Goal: Transaction & Acquisition: Book appointment/travel/reservation

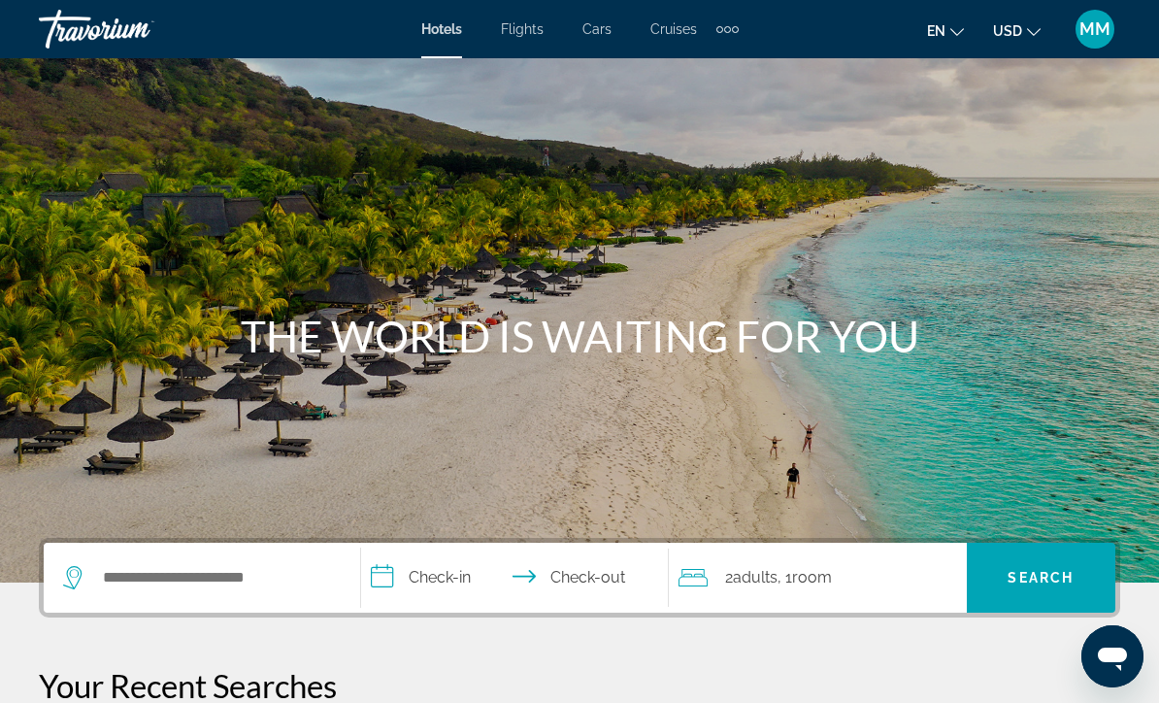
click at [215, 555] on div "Search widget" at bounding box center [202, 578] width 278 height 70
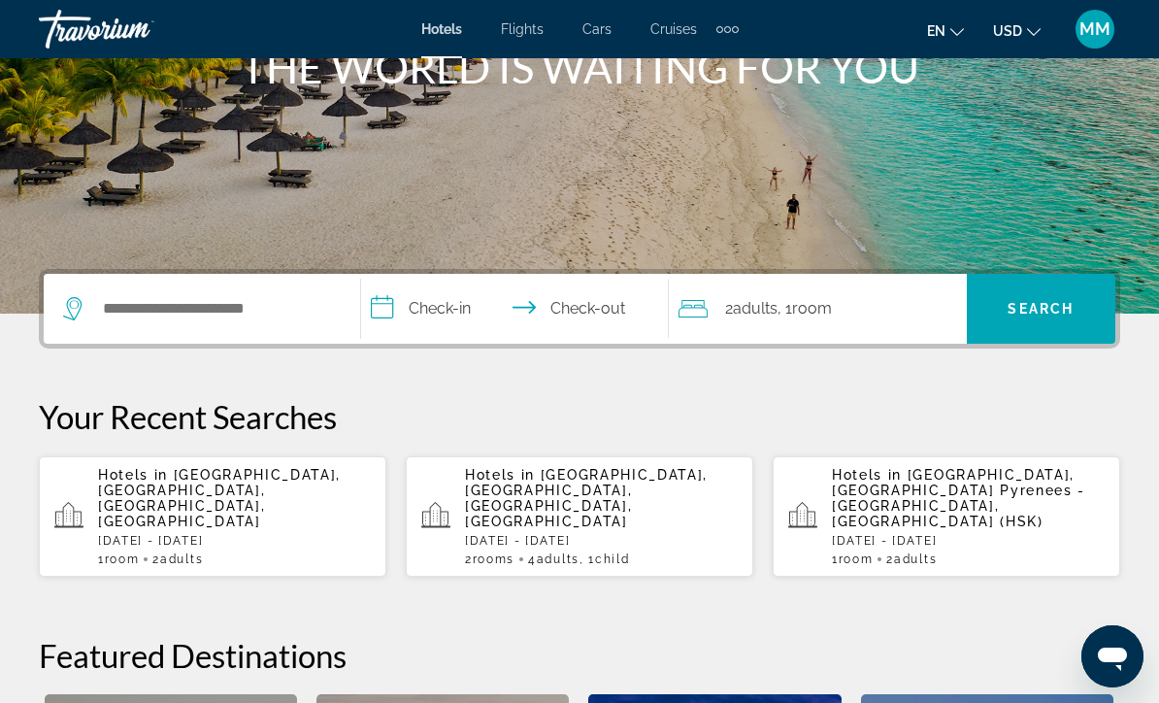
scroll to position [475, 0]
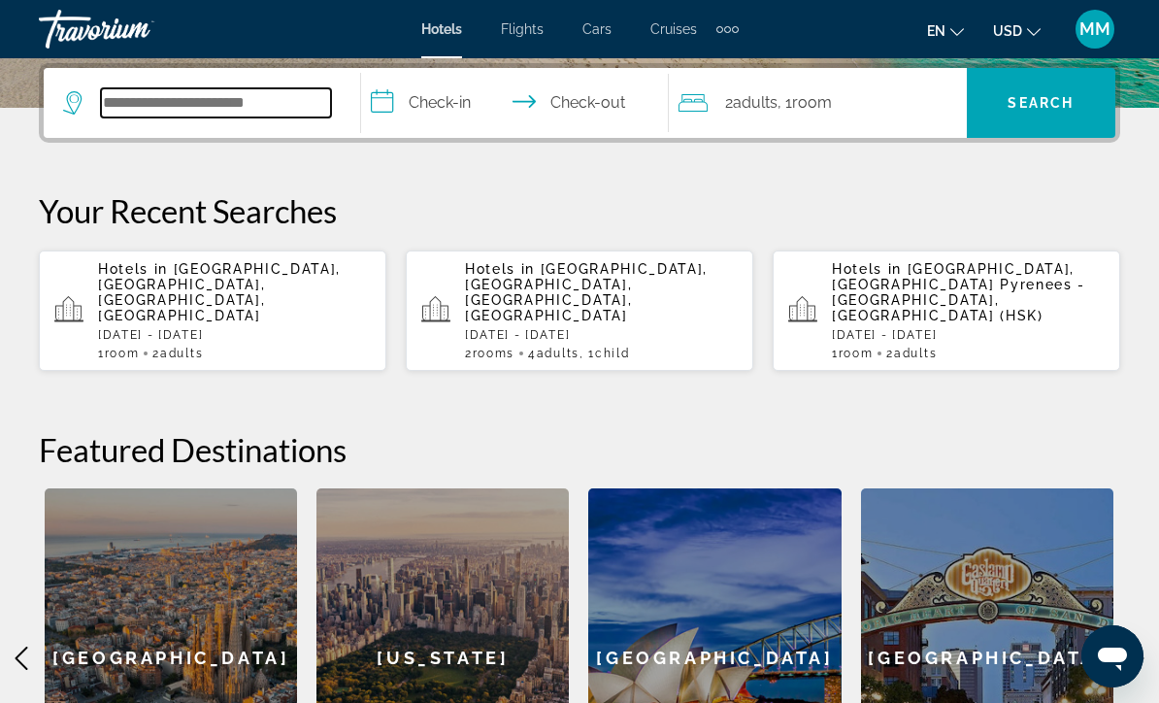
click at [149, 103] on input "Search widget" at bounding box center [216, 102] width 230 height 29
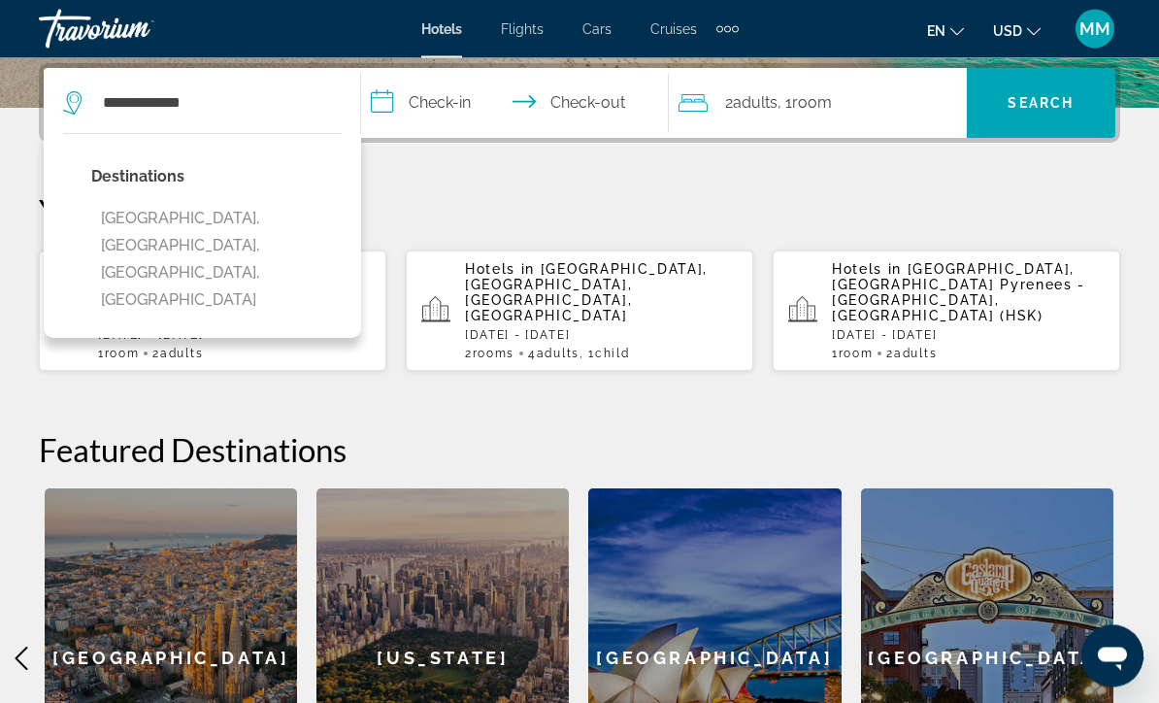
click at [243, 215] on button "[GEOGRAPHIC_DATA], [GEOGRAPHIC_DATA], [GEOGRAPHIC_DATA], [GEOGRAPHIC_DATA]" at bounding box center [216, 260] width 251 height 118
type input "**********"
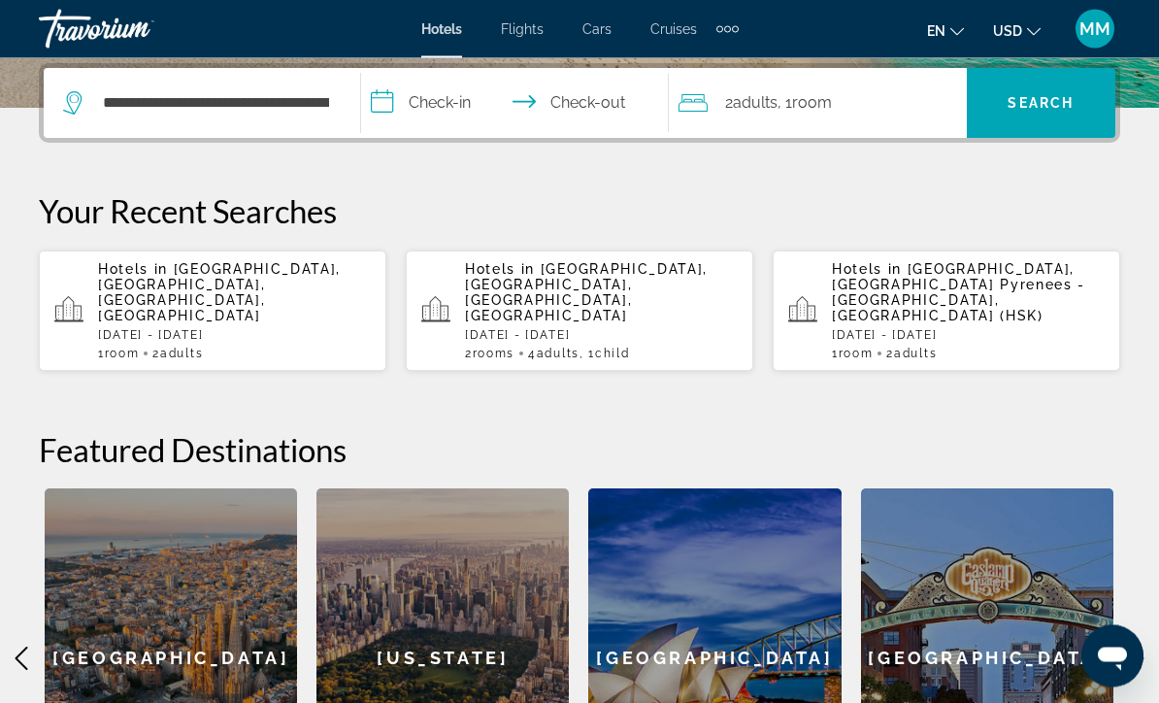
click at [462, 96] on input "**********" at bounding box center [519, 107] width 316 height 76
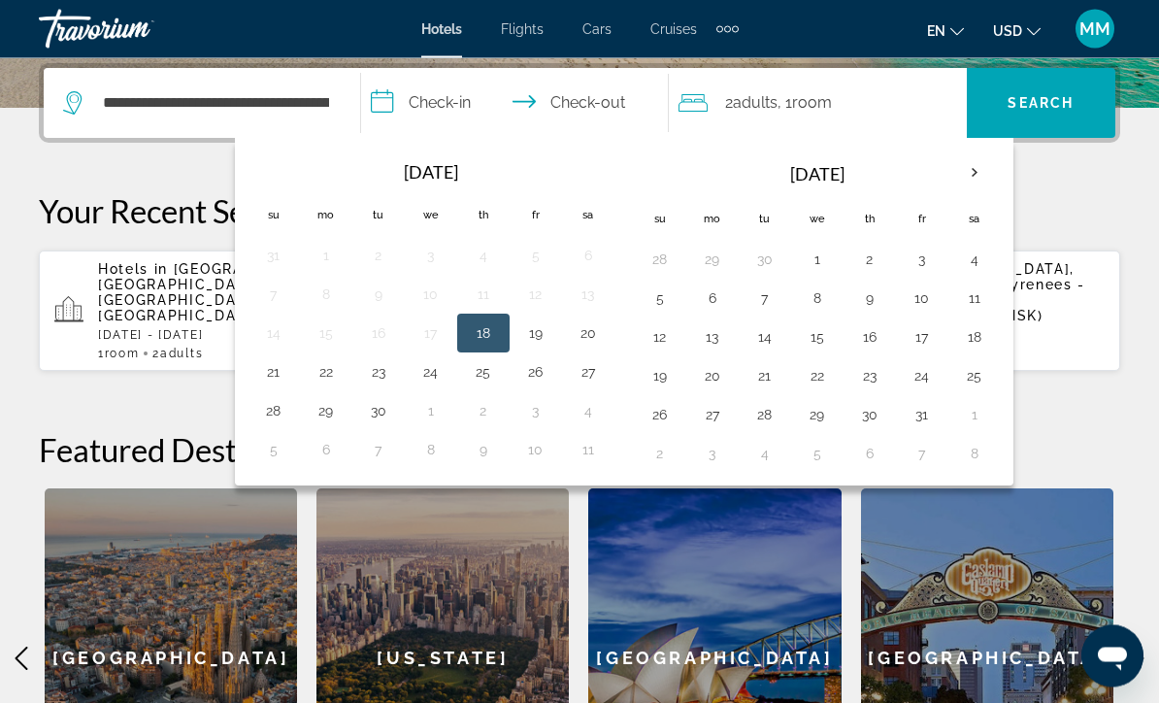
scroll to position [475, 0]
click at [325, 363] on button "22" at bounding box center [326, 371] width 31 height 27
click at [541, 361] on button "26" at bounding box center [535, 371] width 31 height 27
type input "**********"
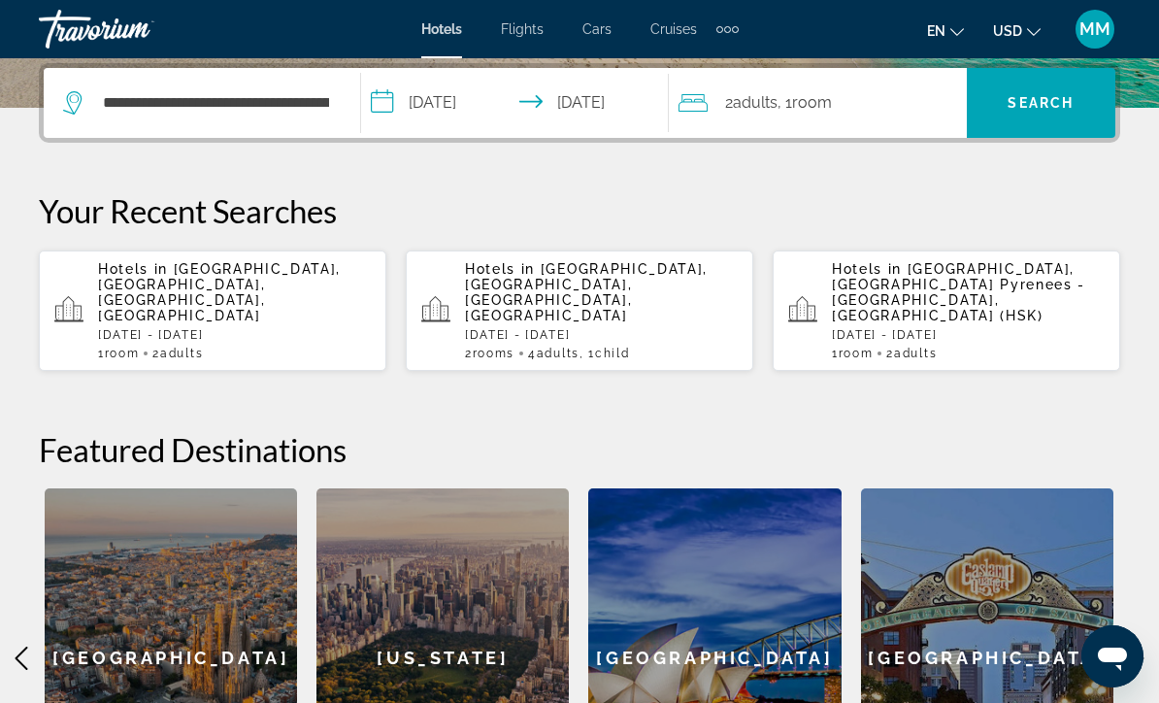
click at [1035, 104] on span "Search" at bounding box center [1041, 103] width 66 height 16
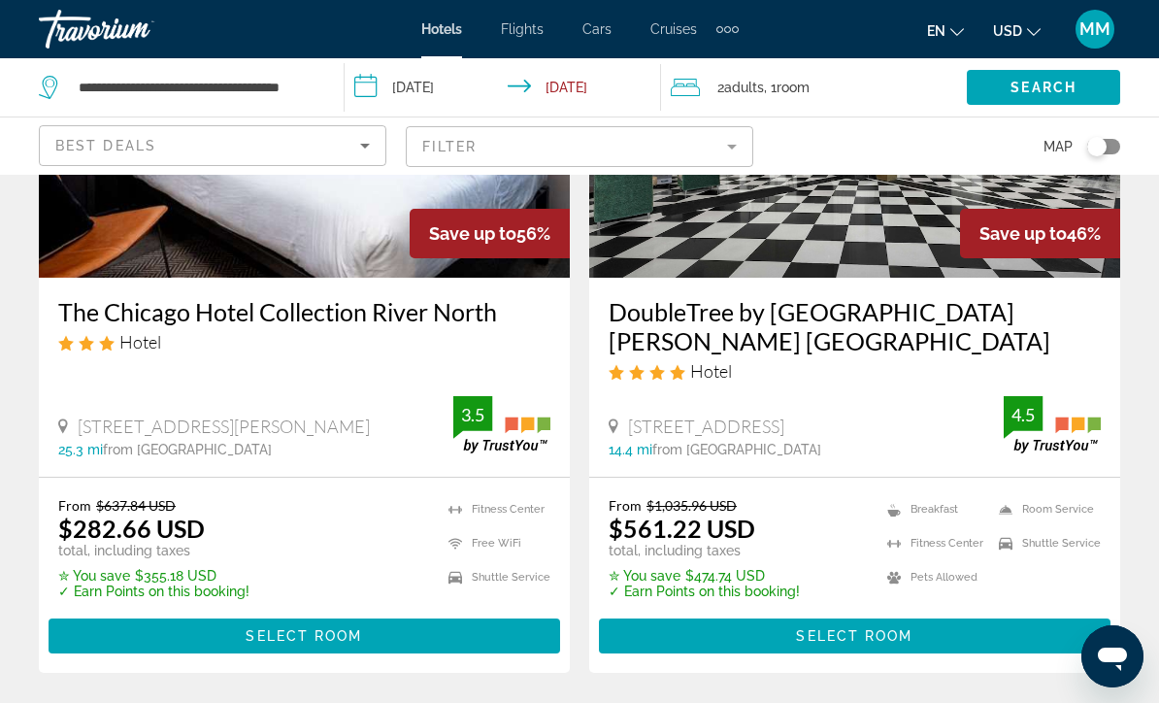
scroll to position [277, 0]
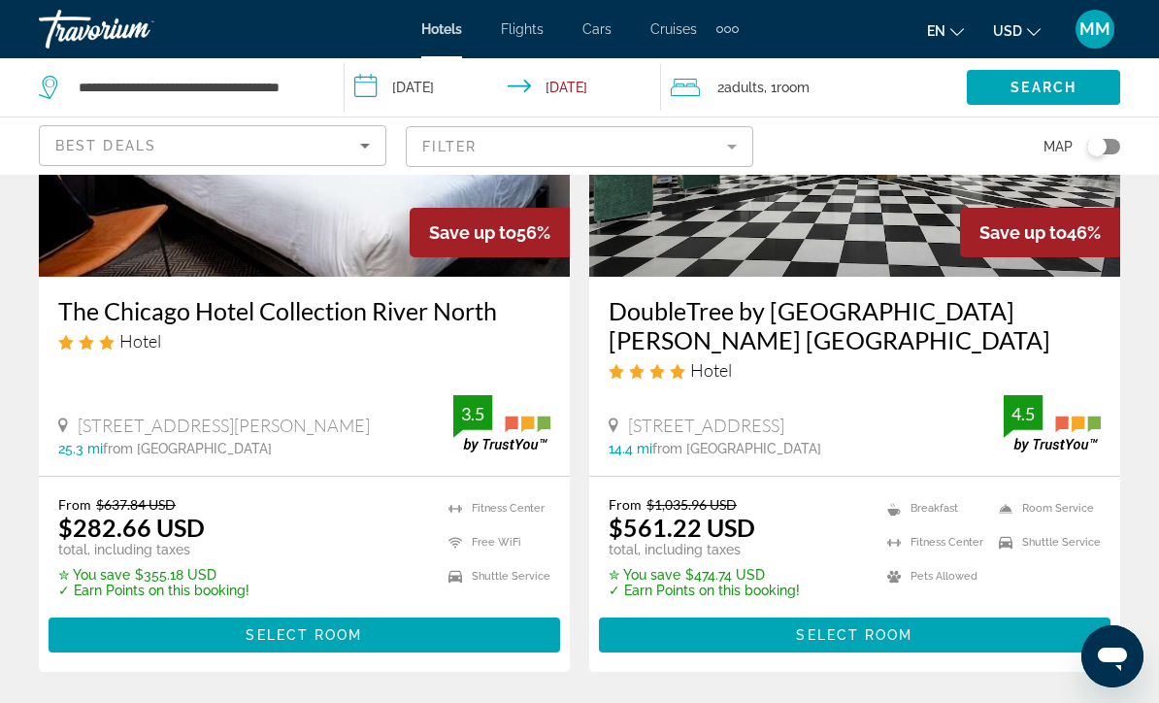
click at [554, 145] on mat-form-field "Filter" at bounding box center [580, 146] width 348 height 41
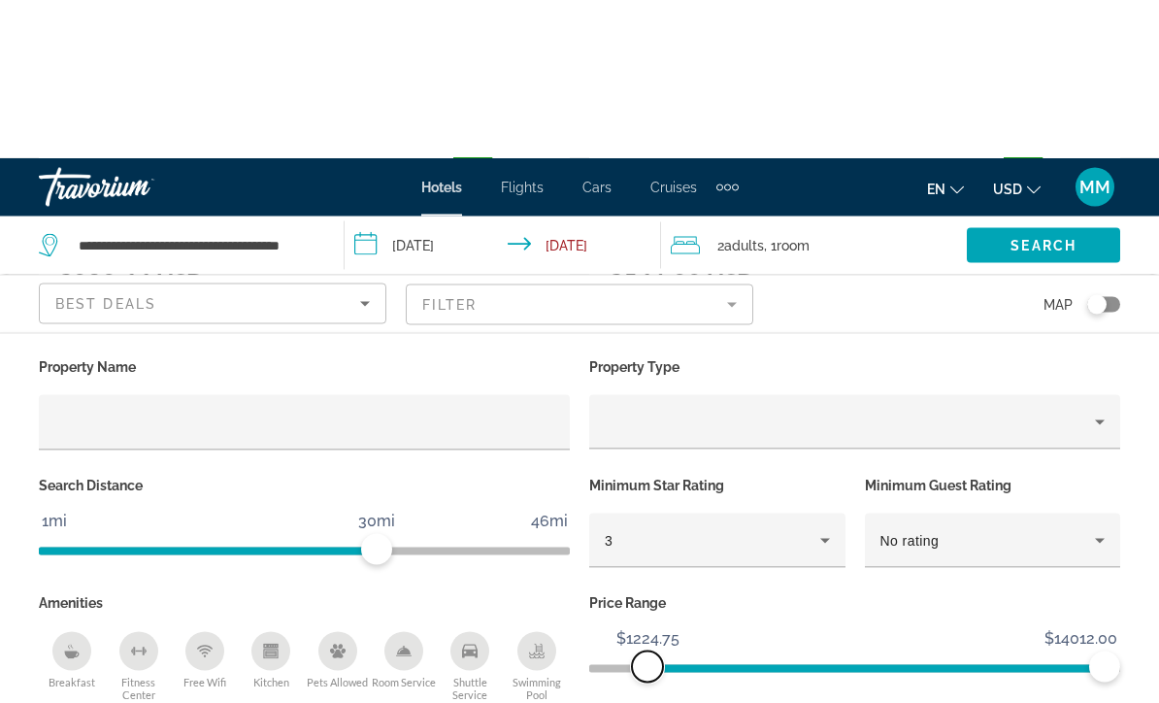
scroll to position [699, 0]
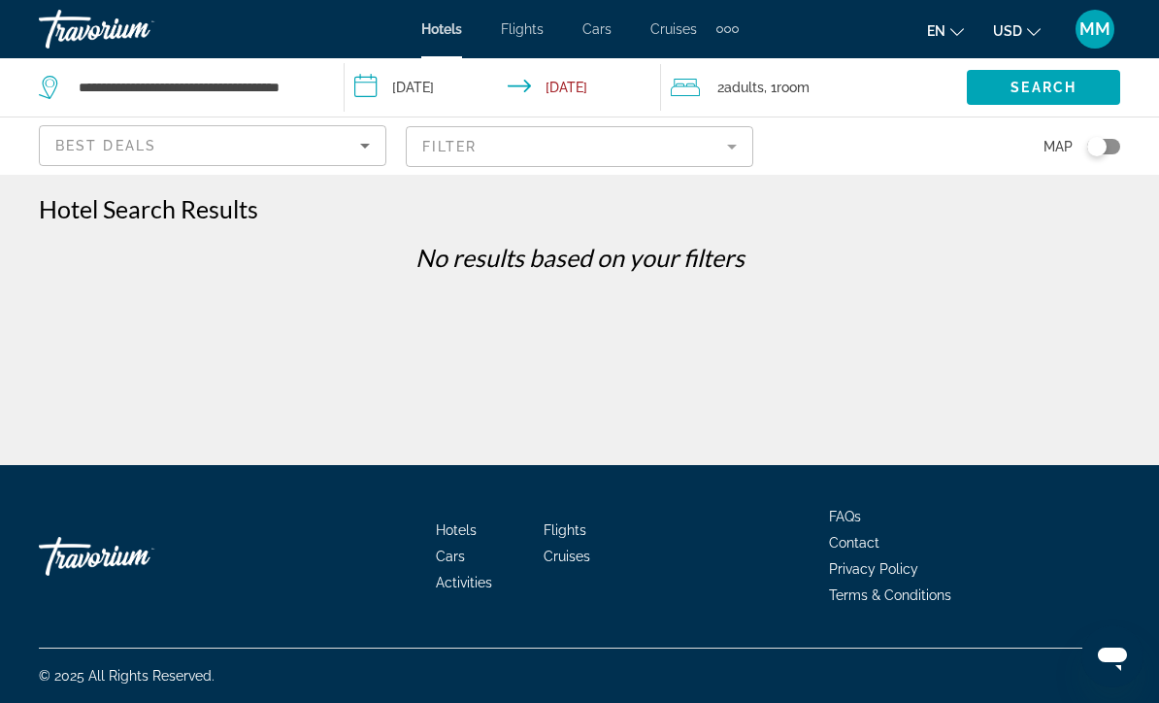
click at [1026, 83] on span "Search" at bounding box center [1044, 88] width 66 height 16
click at [546, 149] on mat-form-field "Filter" at bounding box center [580, 146] width 348 height 41
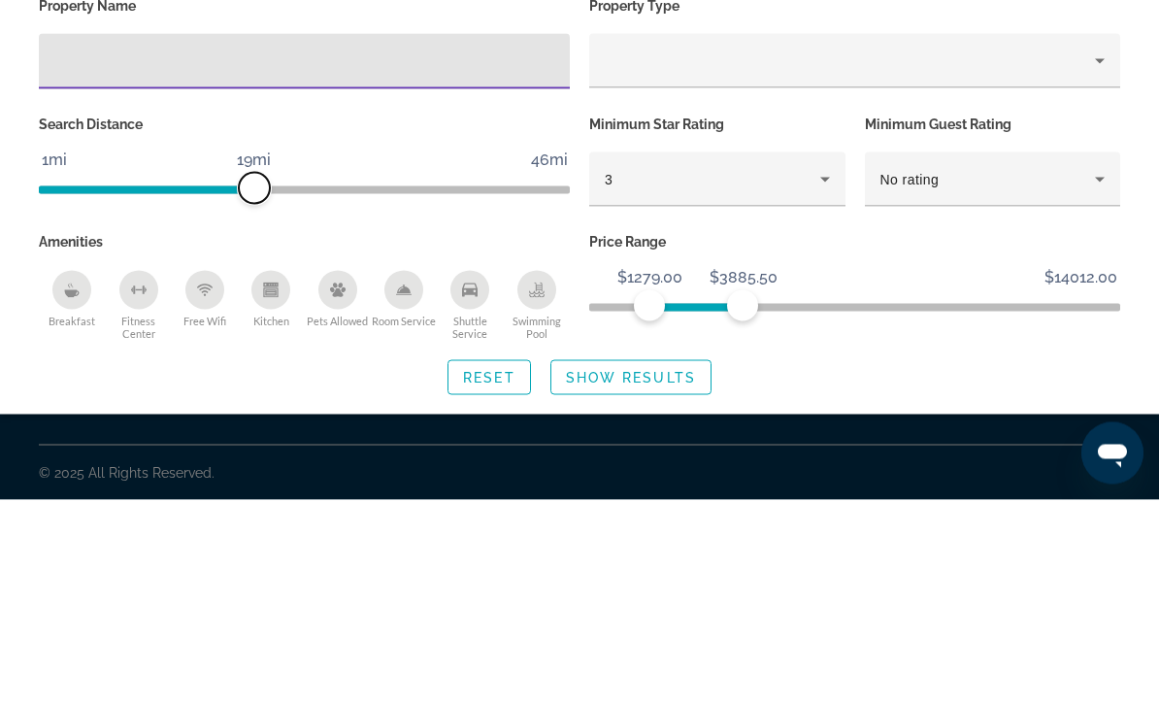
scroll to position [64, 0]
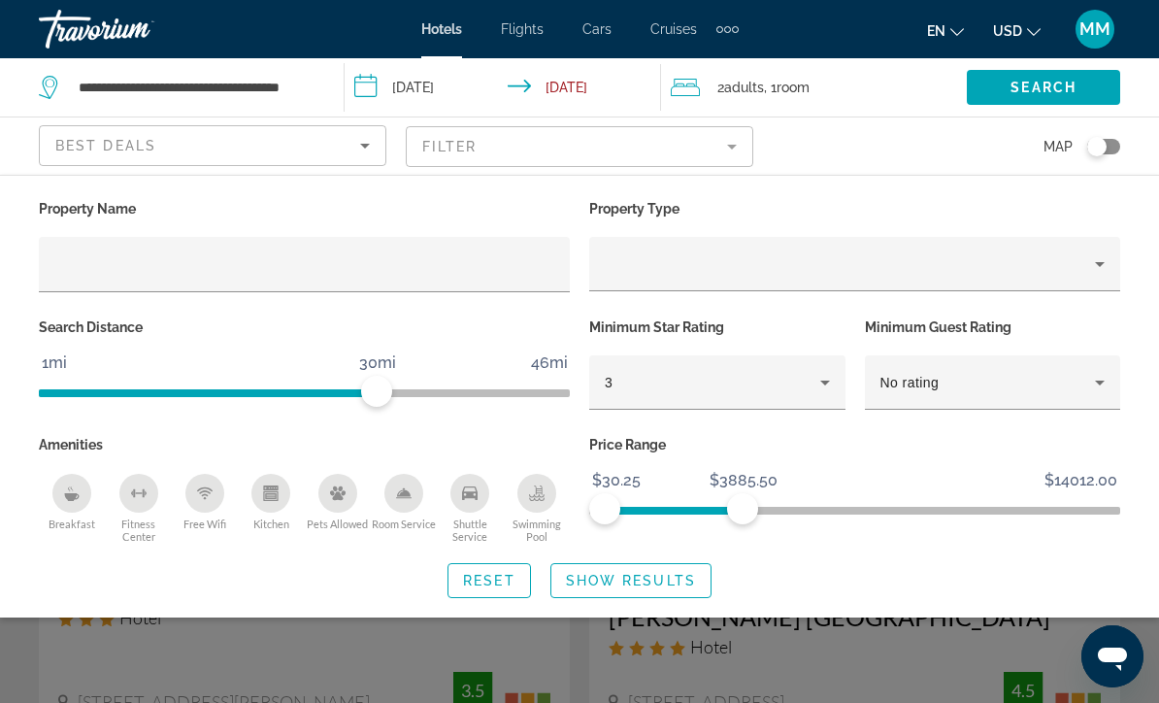
click at [671, 576] on span "Search widget" at bounding box center [631, 580] width 159 height 47
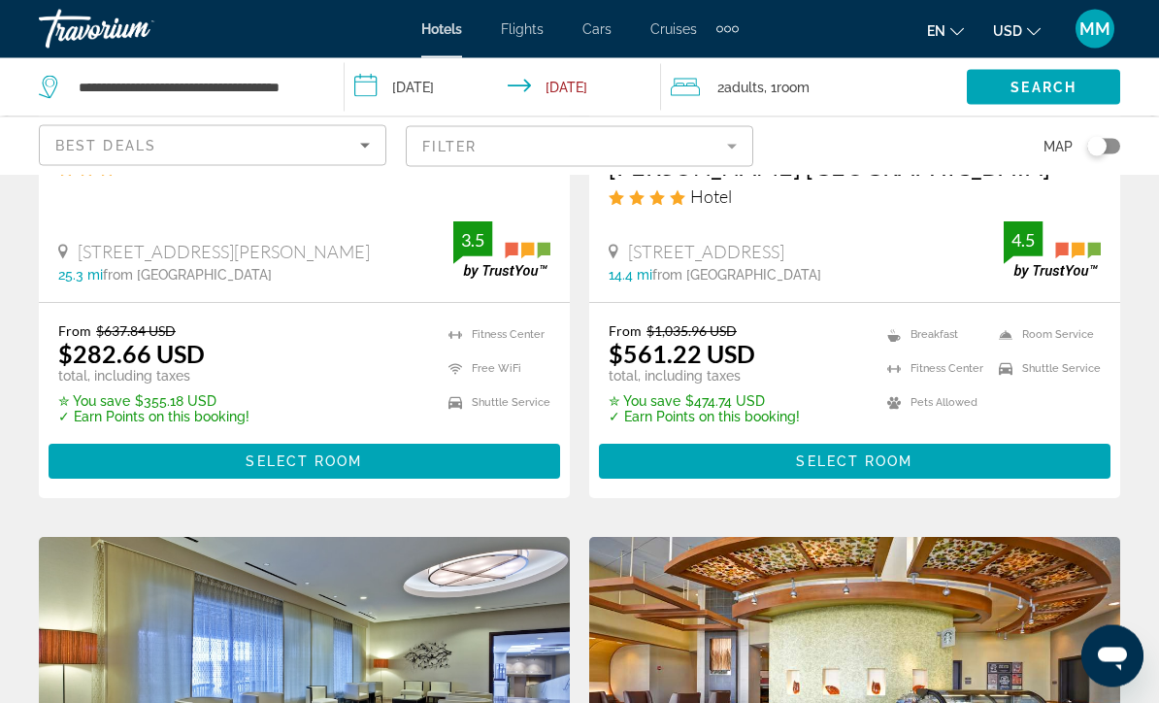
scroll to position [448, 0]
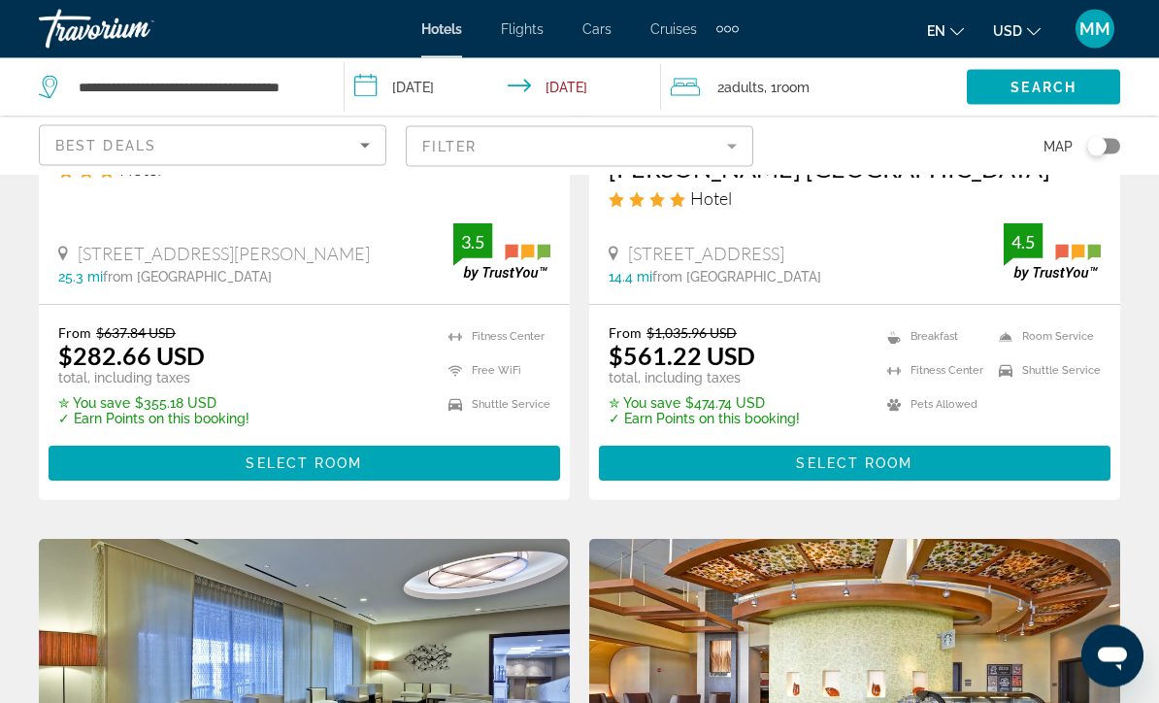
click at [333, 462] on span "Select Room" at bounding box center [304, 464] width 117 height 16
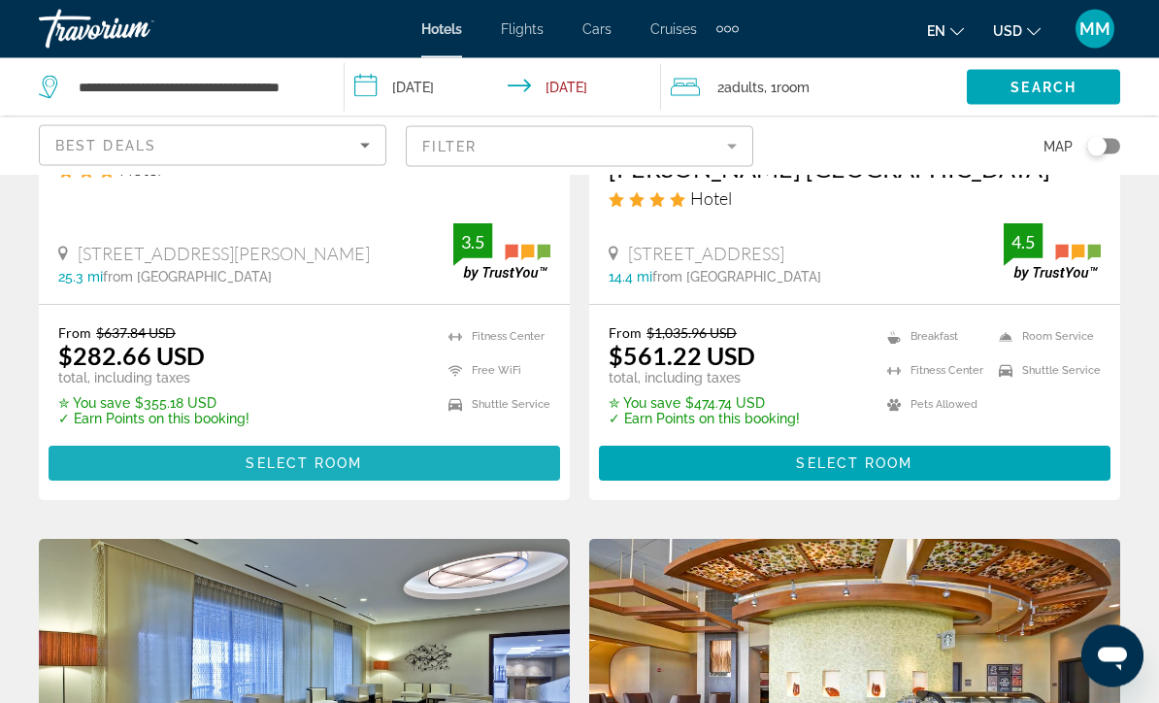
scroll to position [449, 0]
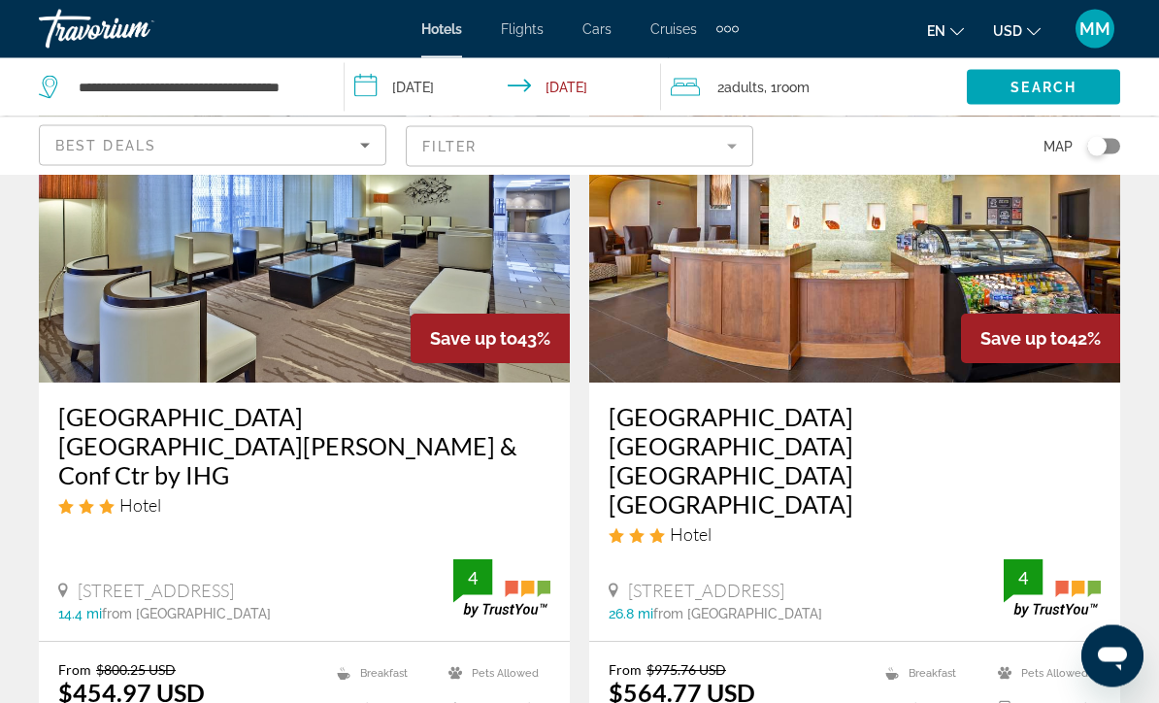
scroll to position [918, 0]
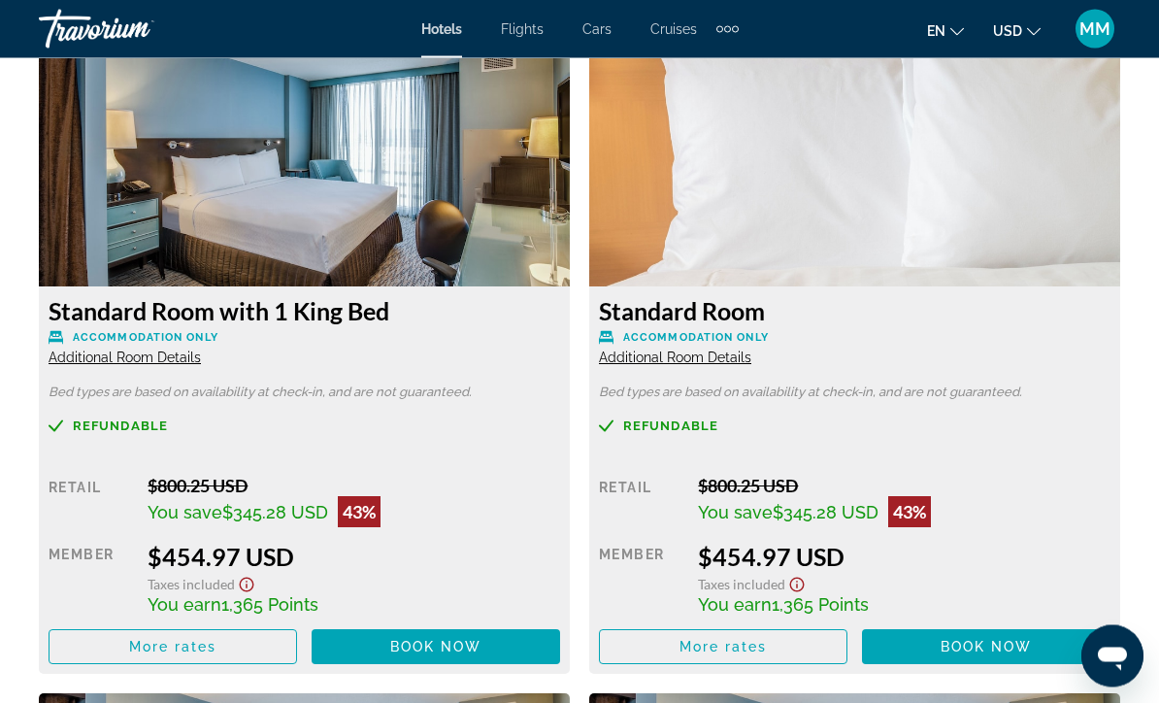
scroll to position [3045, 0]
